Goal: Task Accomplishment & Management: Manage account settings

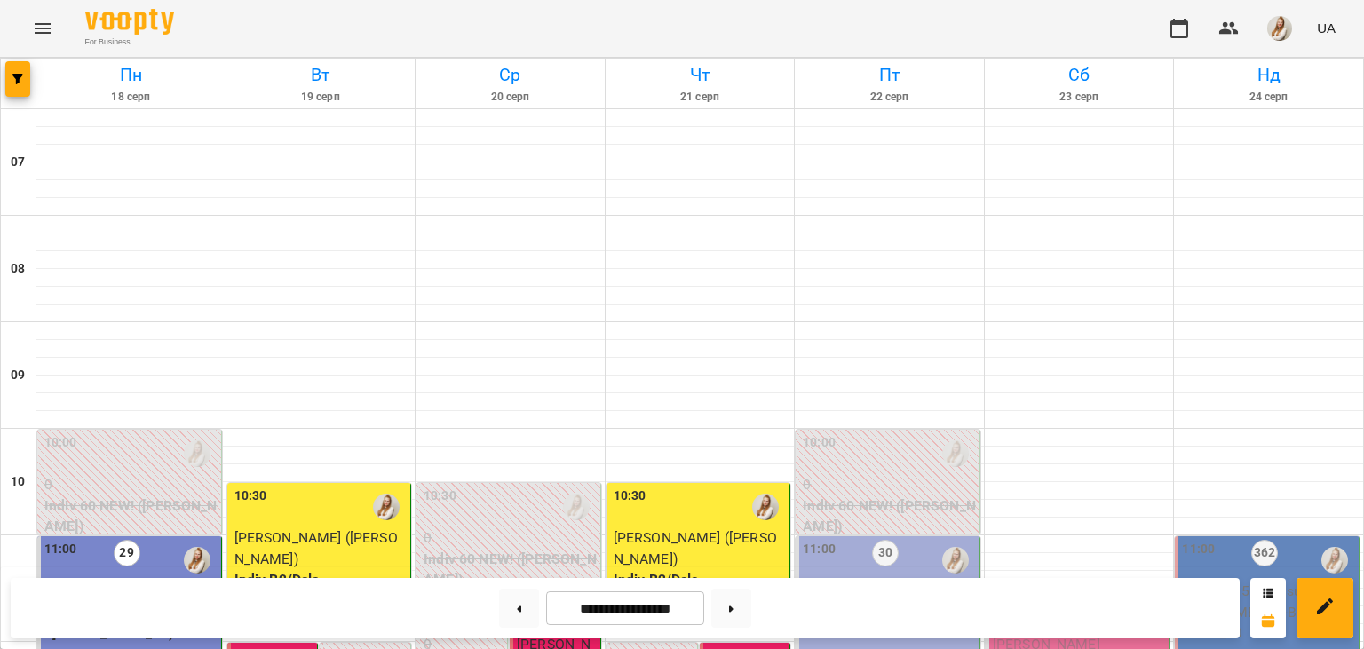
scroll to position [302, 0]
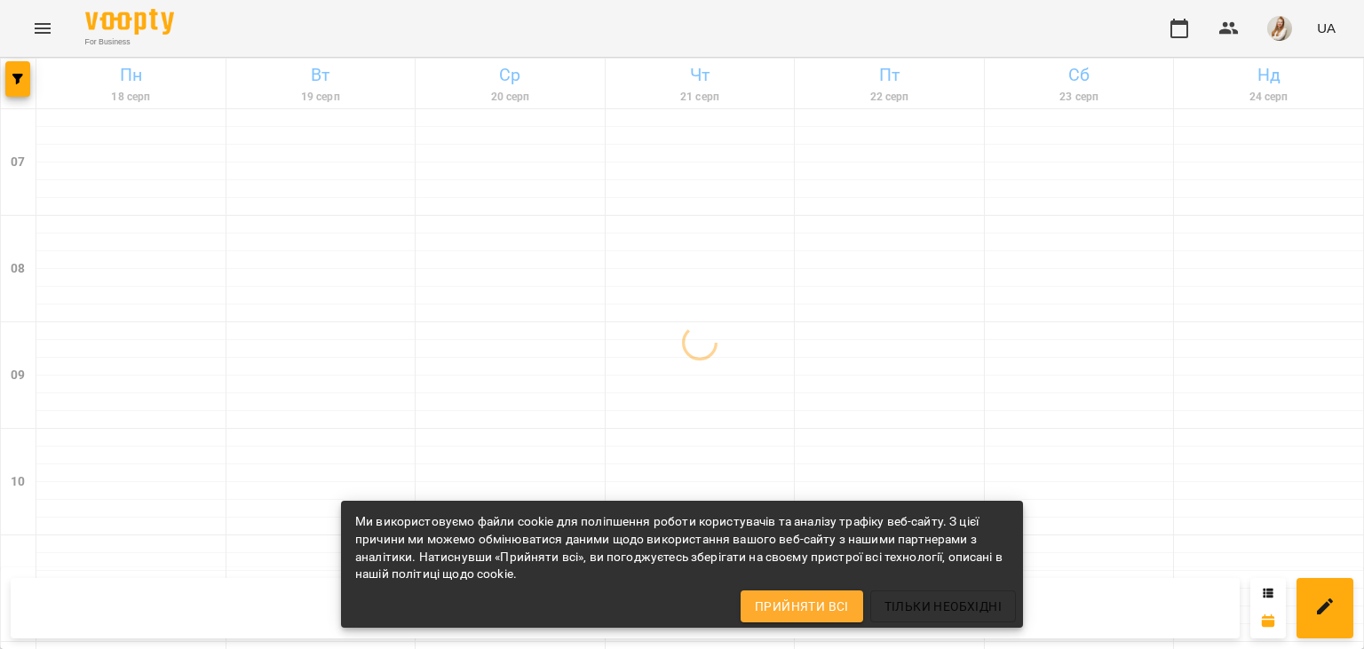
click at [369, 25] on div "For Business UA" at bounding box center [682, 28] width 1364 height 57
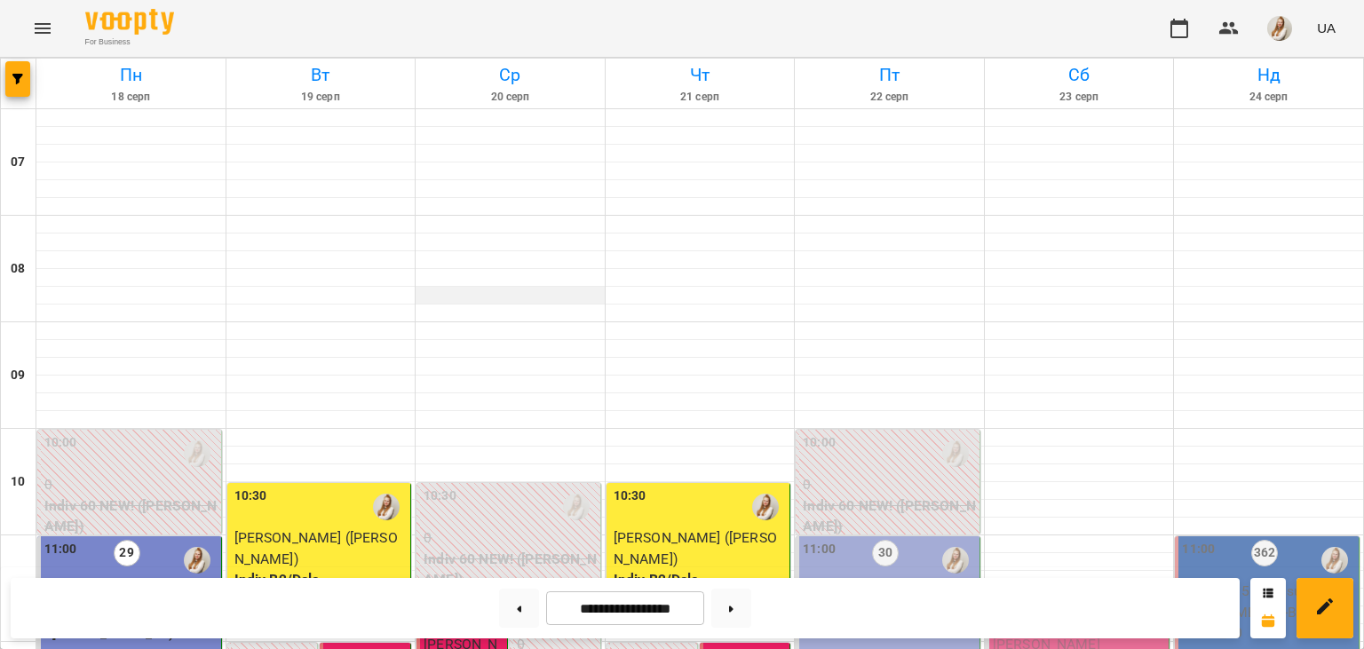
scroll to position [734, 0]
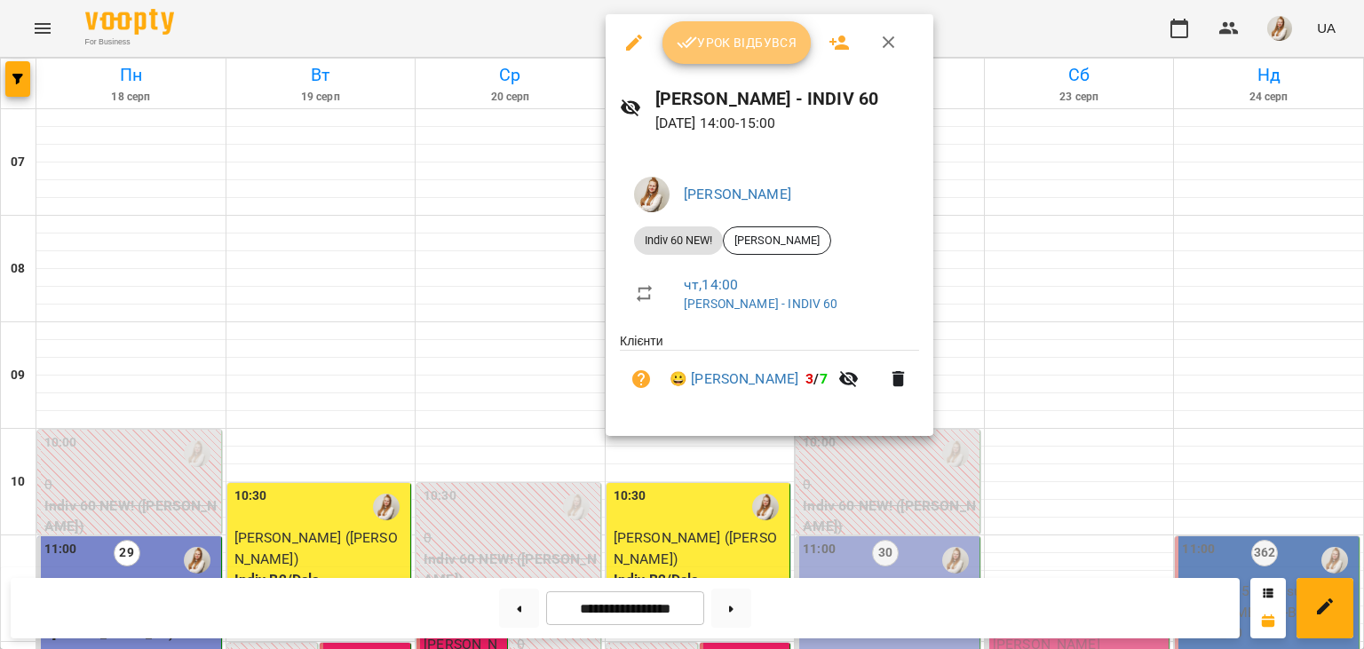
click at [764, 50] on span "Урок відбувся" at bounding box center [737, 42] width 121 height 21
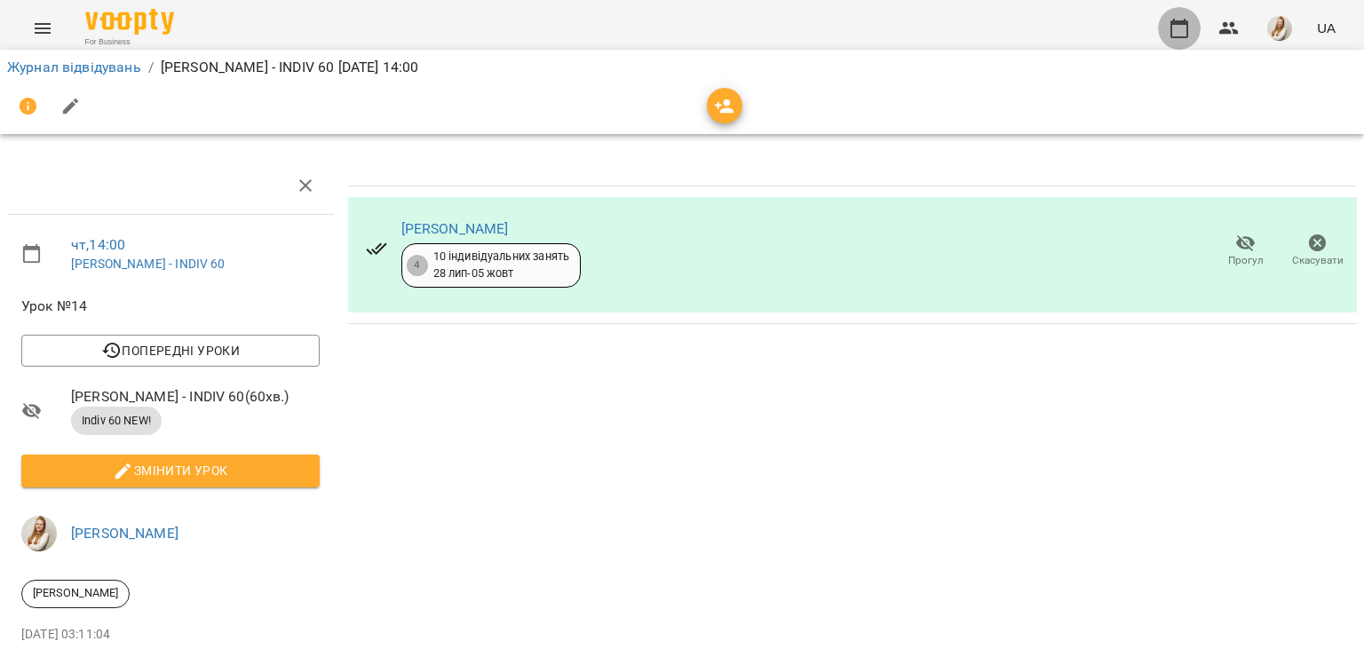
click at [1181, 41] on button "button" at bounding box center [1179, 28] width 43 height 43
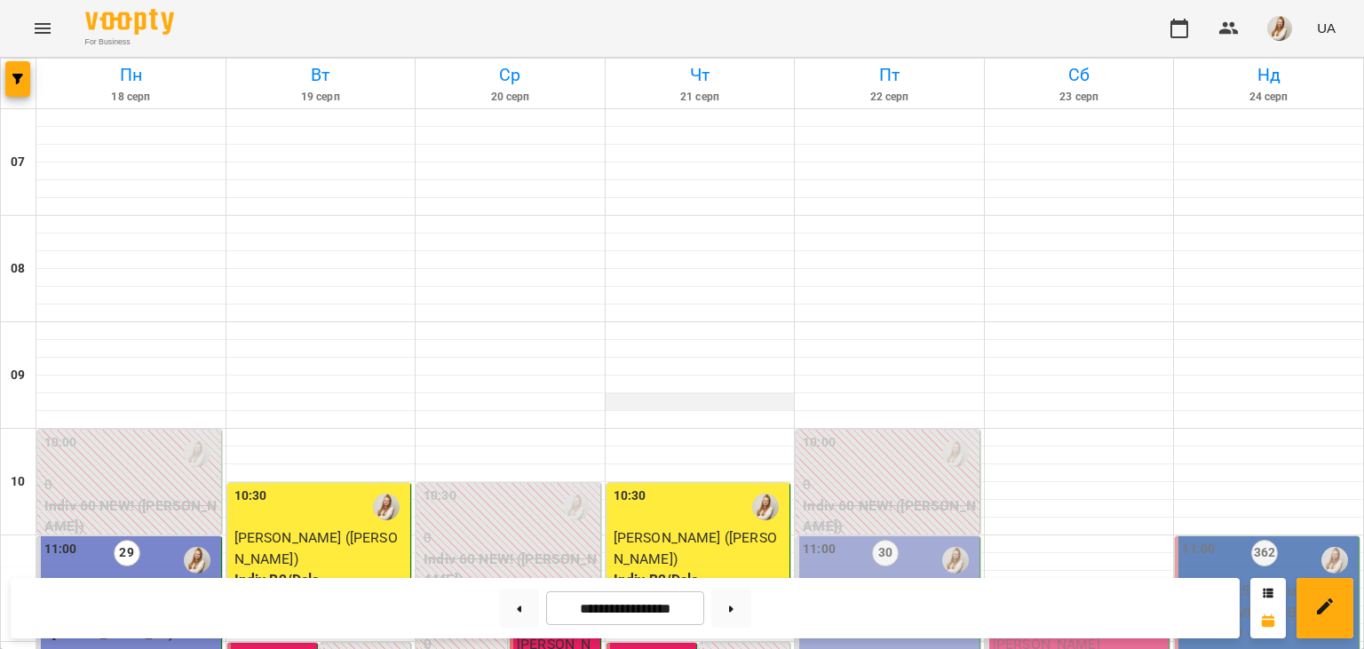
scroll to position [546, 0]
